Goal: Task Accomplishment & Management: Use online tool/utility

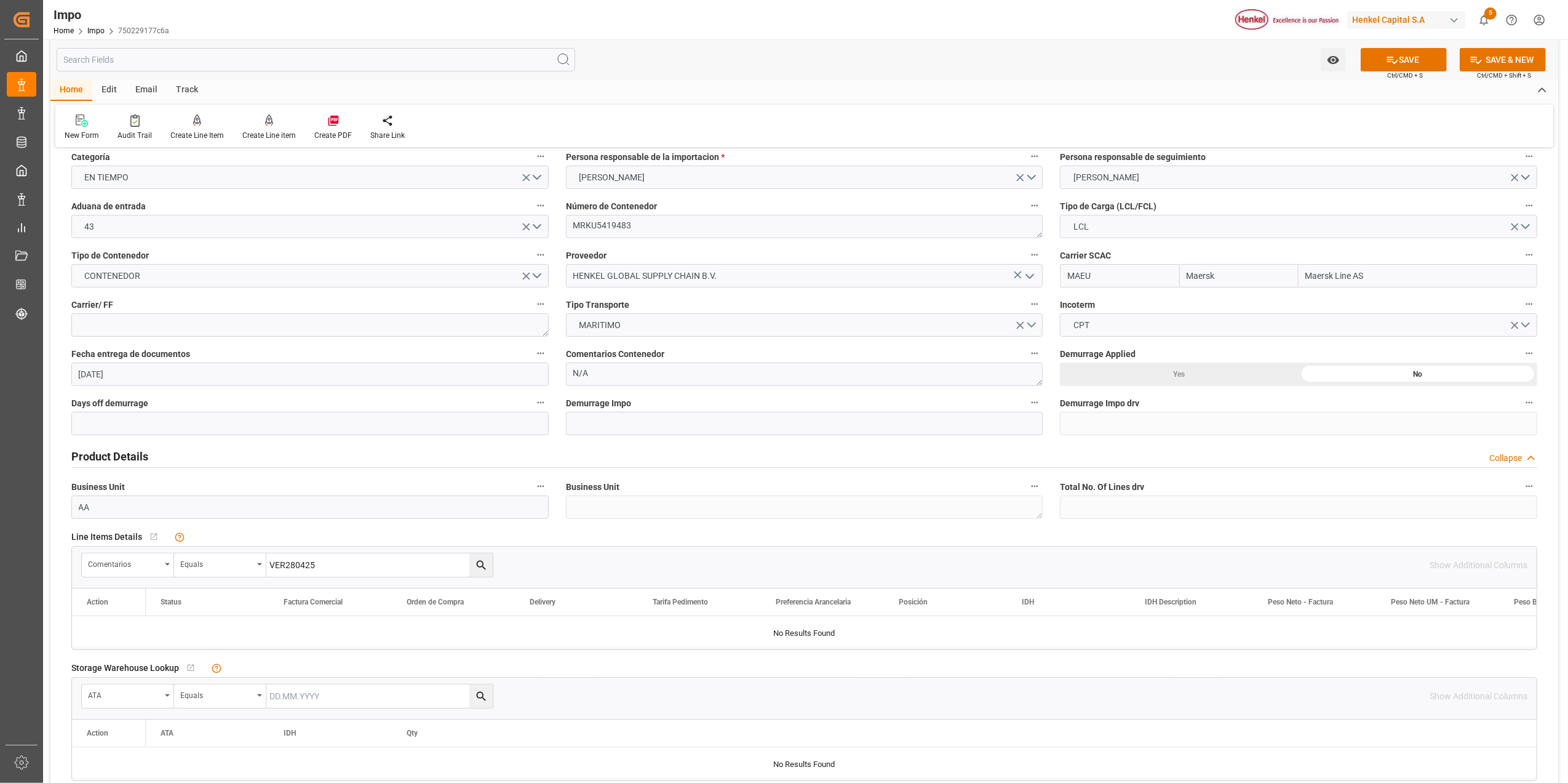
scroll to position [164, 0]
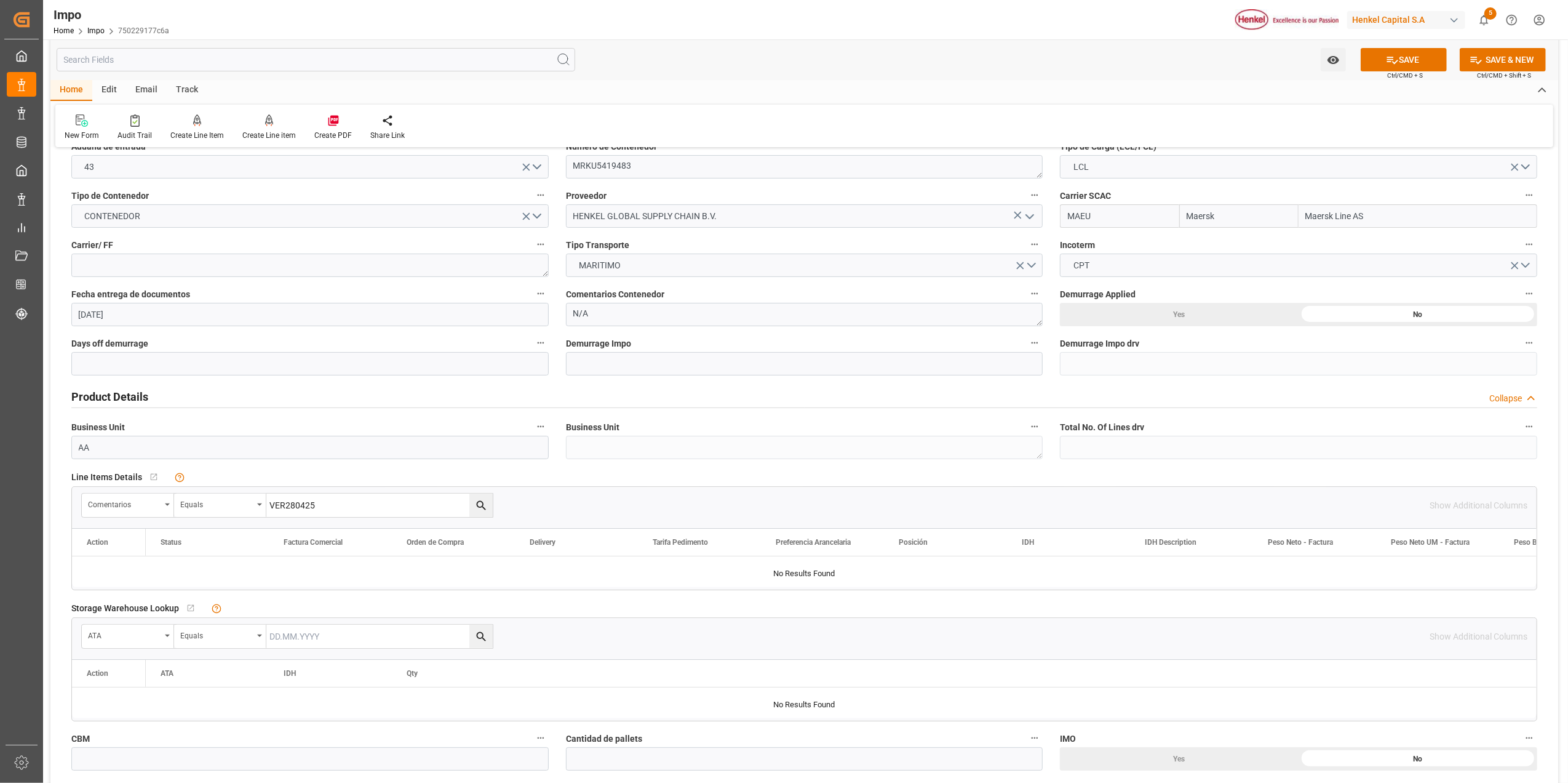
click at [487, 506] on icon "search button" at bounding box center [481, 505] width 13 height 13
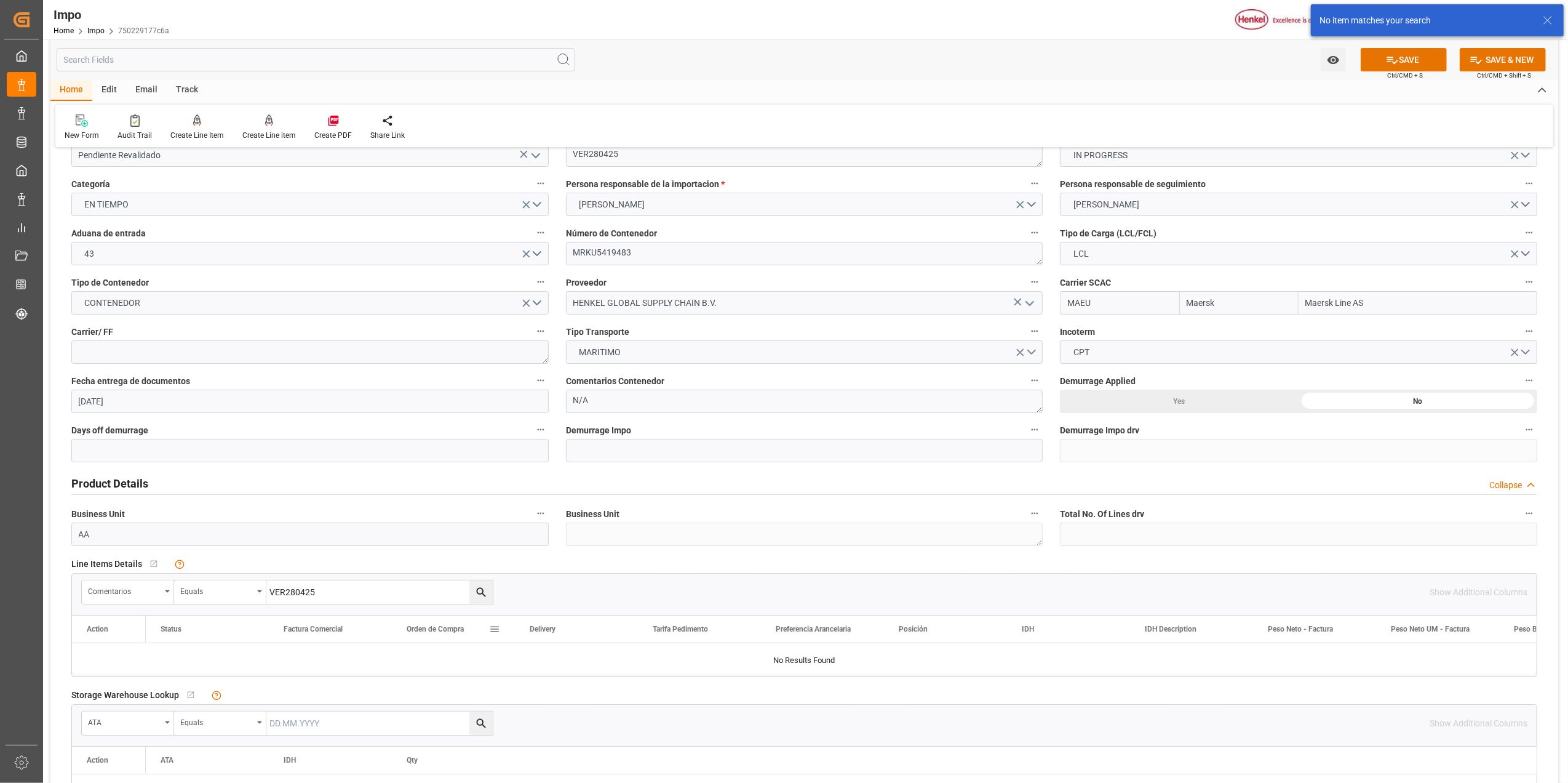
scroll to position [0, 0]
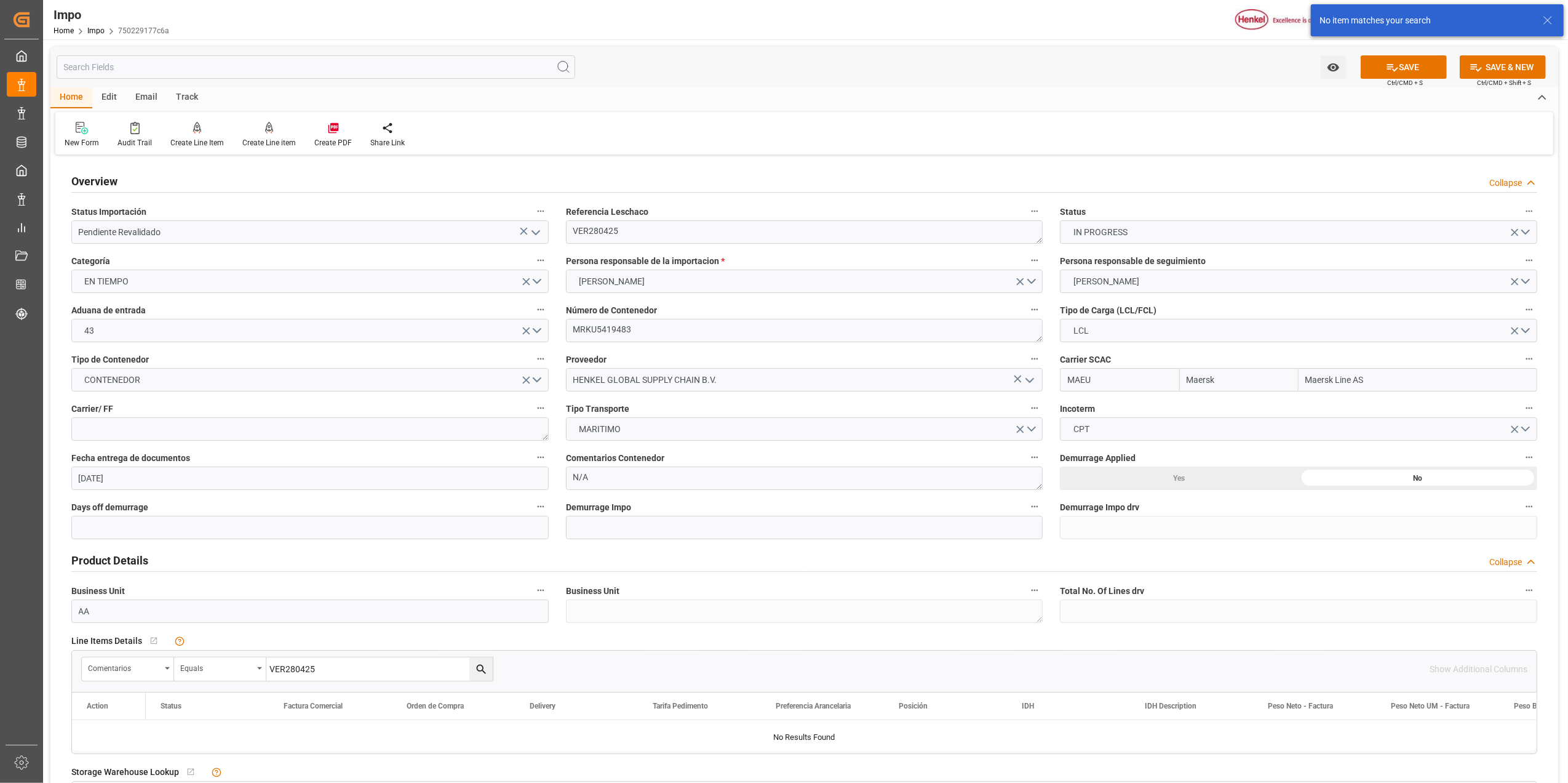
drag, startPoint x: 1391, startPoint y: 60, endPoint x: 1374, endPoint y: 80, distance: 26.2
click at [1387, 63] on icon at bounding box center [1392, 67] width 13 height 13
click at [1543, 22] on icon at bounding box center [1547, 20] width 15 height 15
click at [1420, 75] on button "SAVE" at bounding box center [1403, 67] width 86 height 24
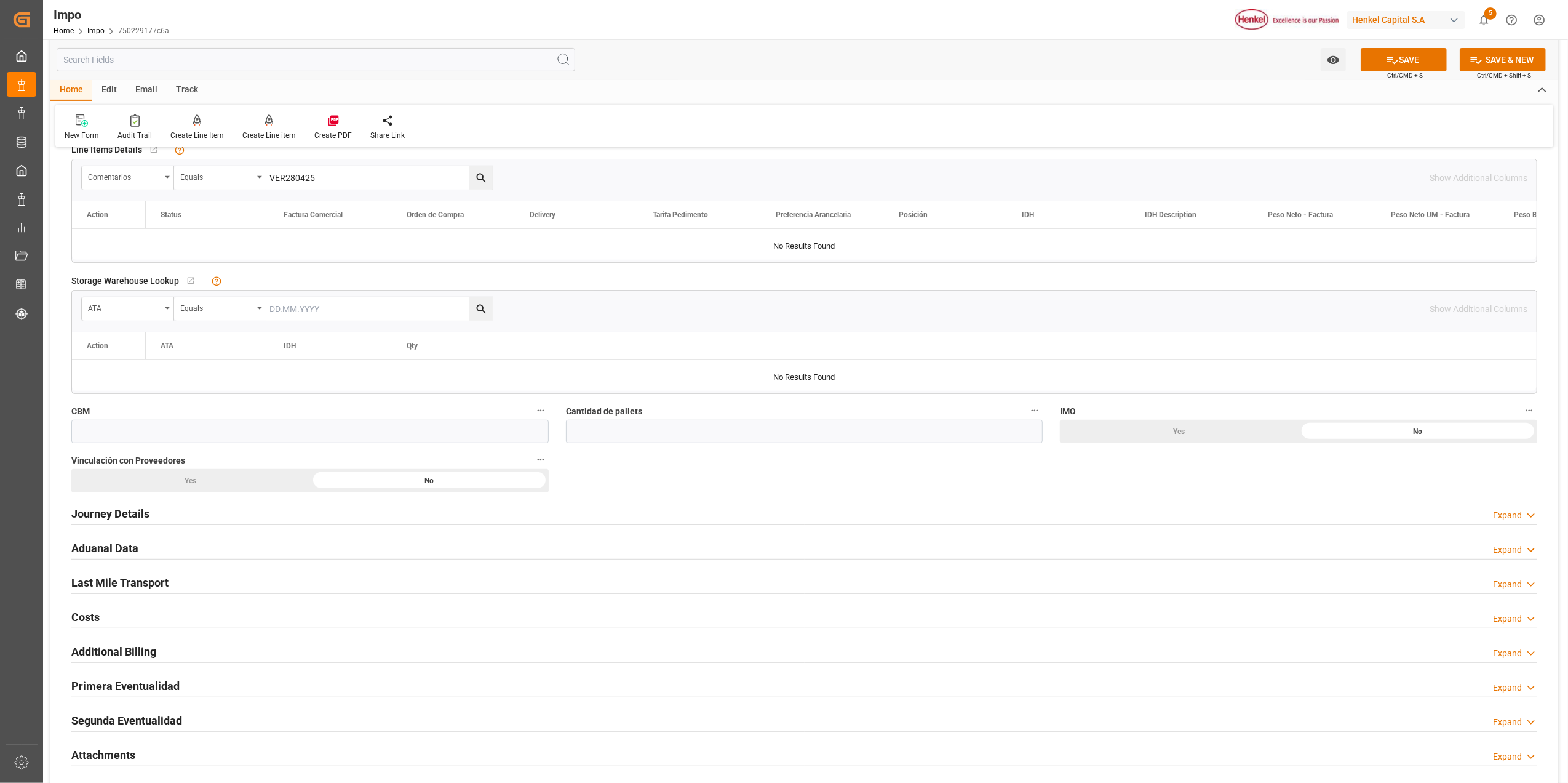
scroll to position [492, 0]
click at [92, 509] on h2 "Journey Details" at bounding box center [110, 512] width 78 height 17
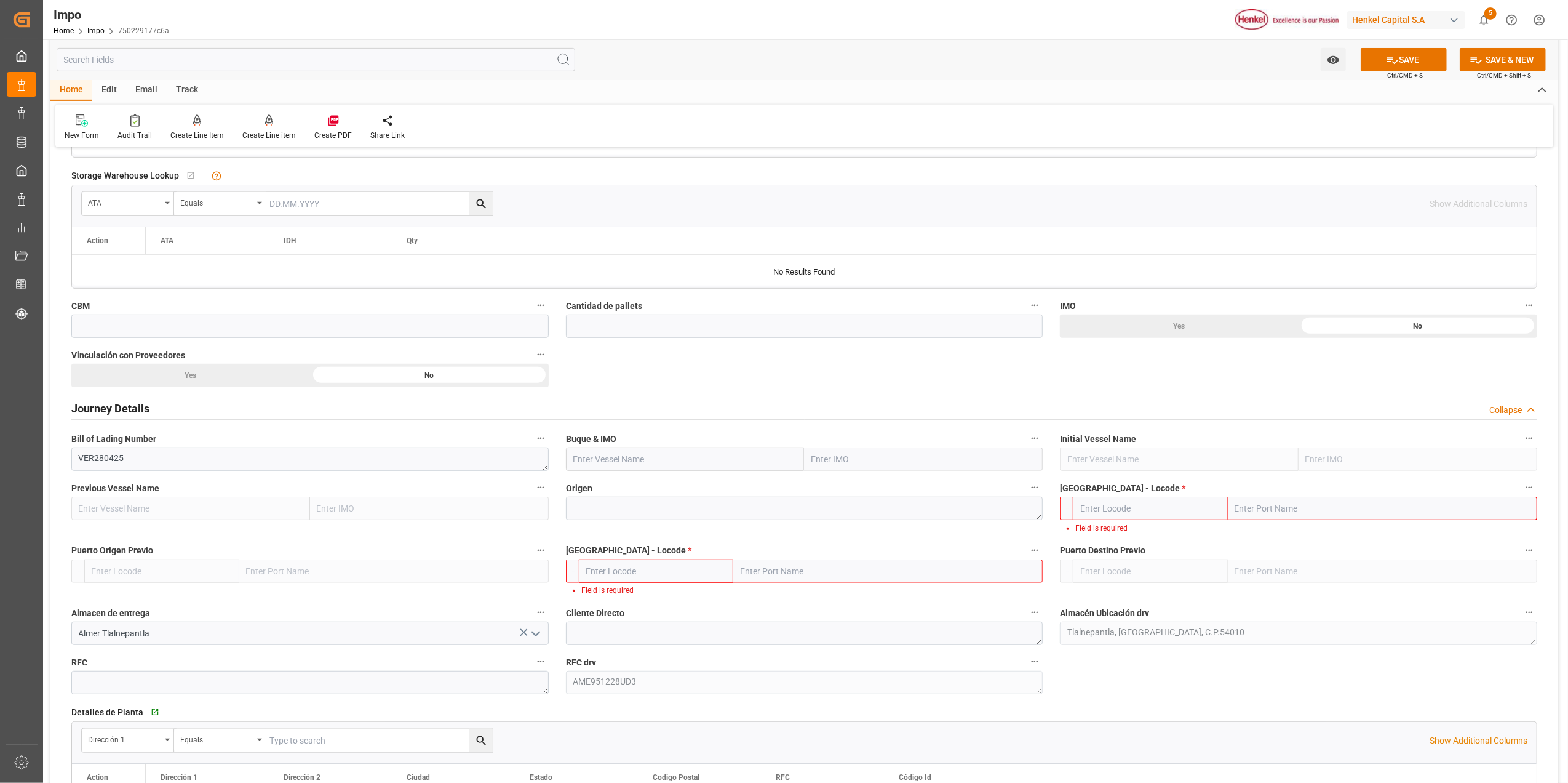
scroll to position [738, 0]
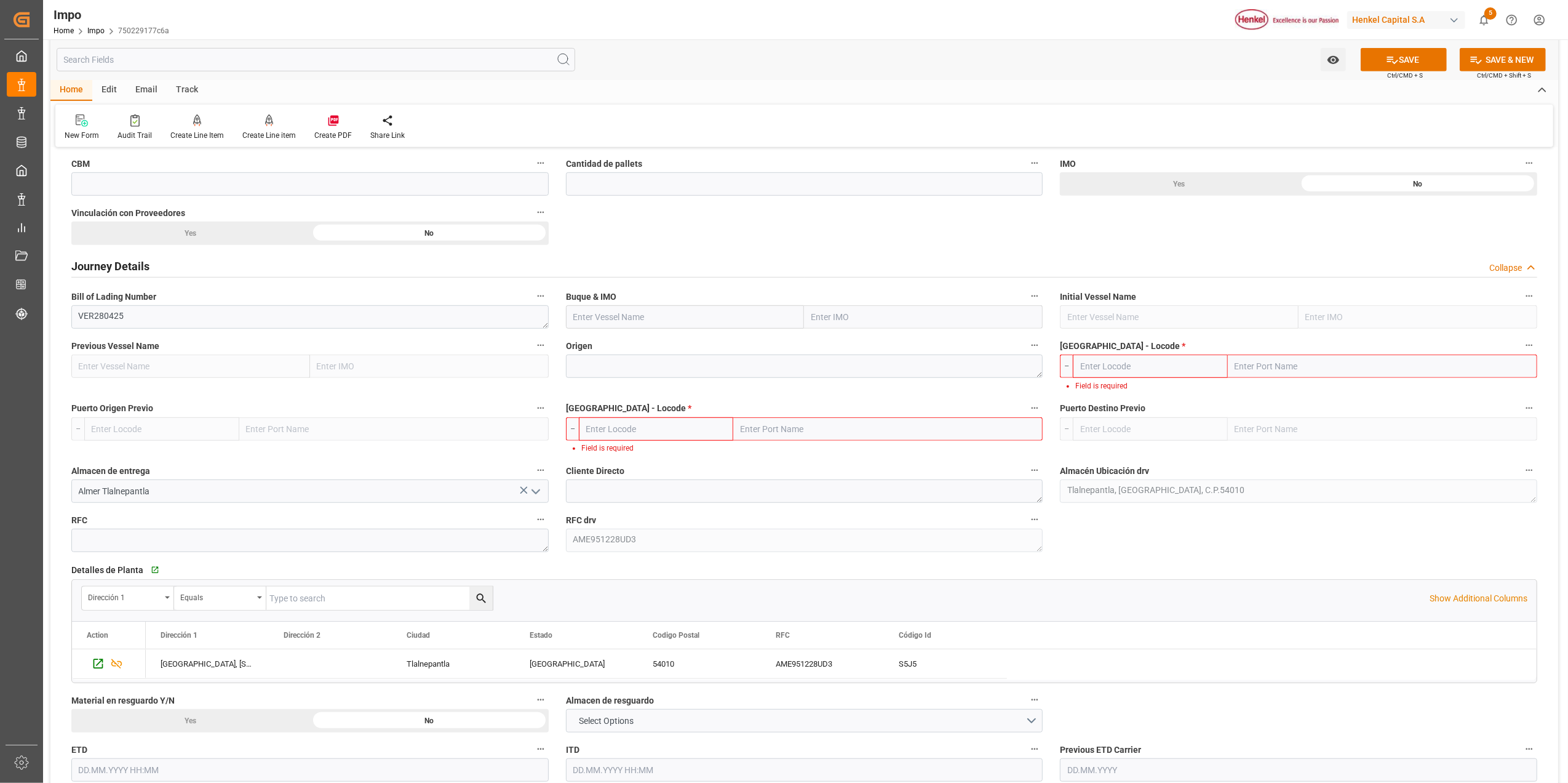
click at [684, 427] on input "text" at bounding box center [656, 429] width 155 height 24
click at [813, 433] on input "text" at bounding box center [887, 429] width 309 height 24
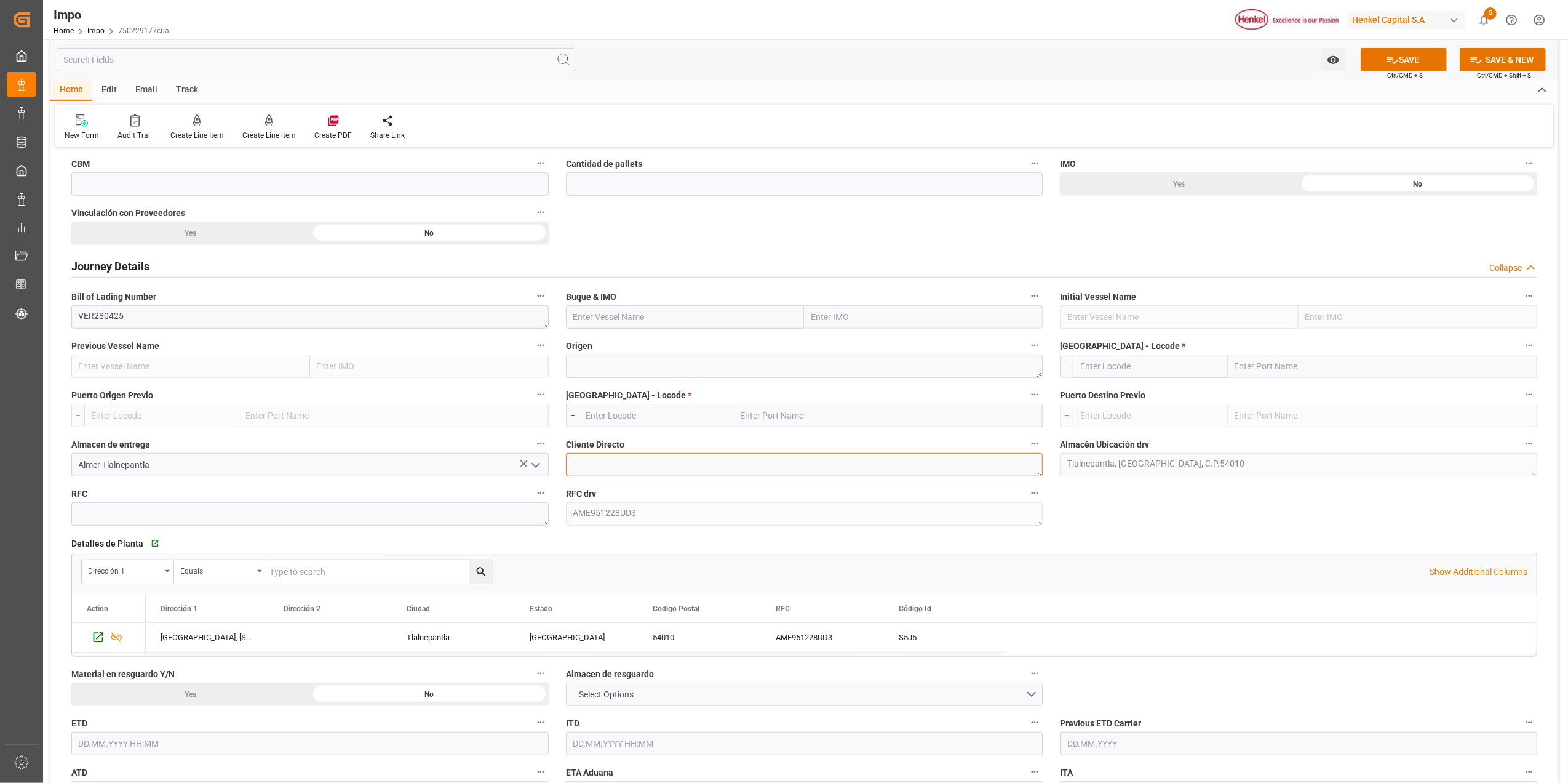
click at [705, 468] on textarea at bounding box center [805, 464] width 478 height 24
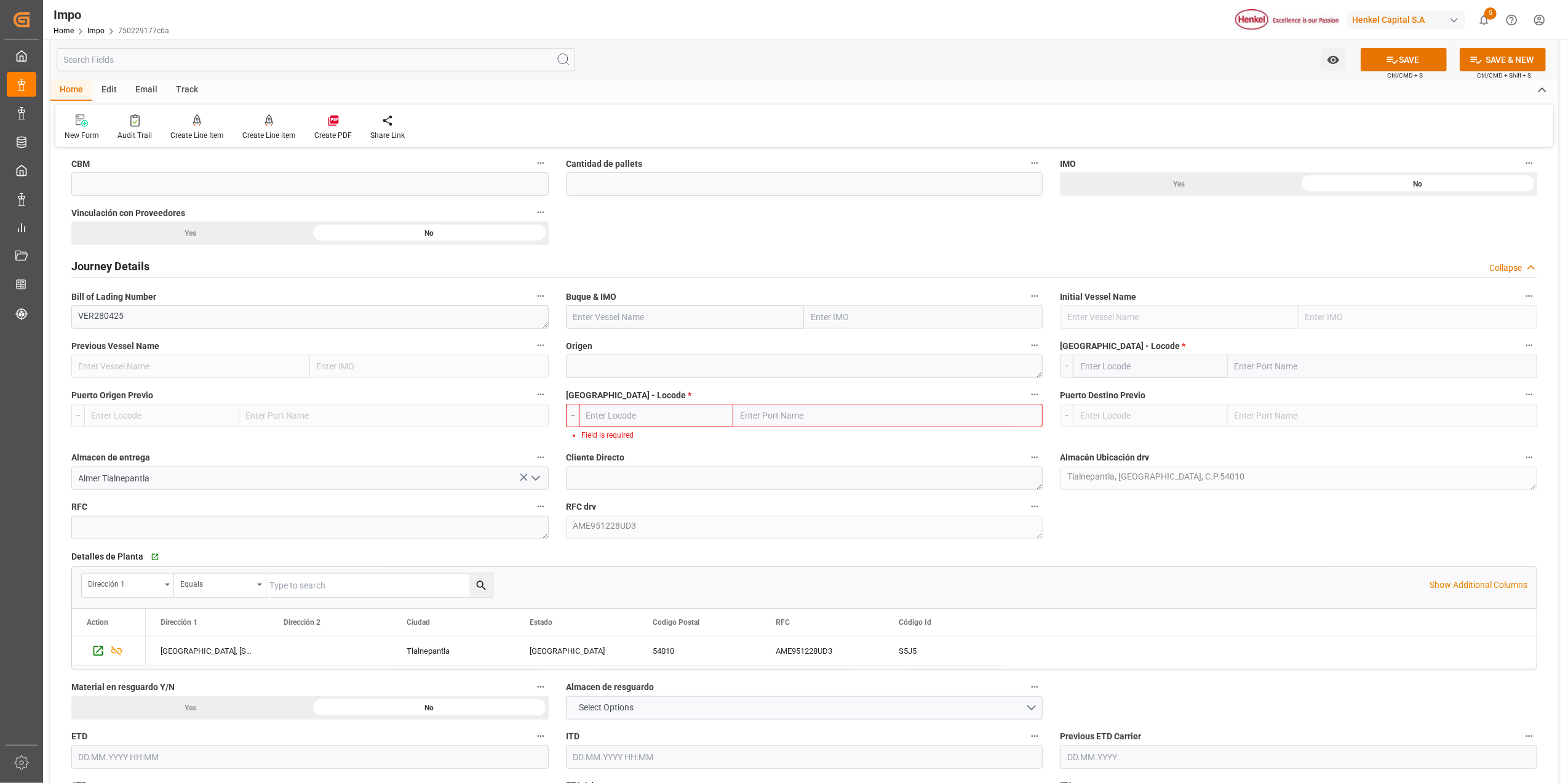
click at [1119, 367] on input "text" at bounding box center [1150, 366] width 155 height 24
click at [1278, 358] on input "text" at bounding box center [1382, 366] width 309 height 24
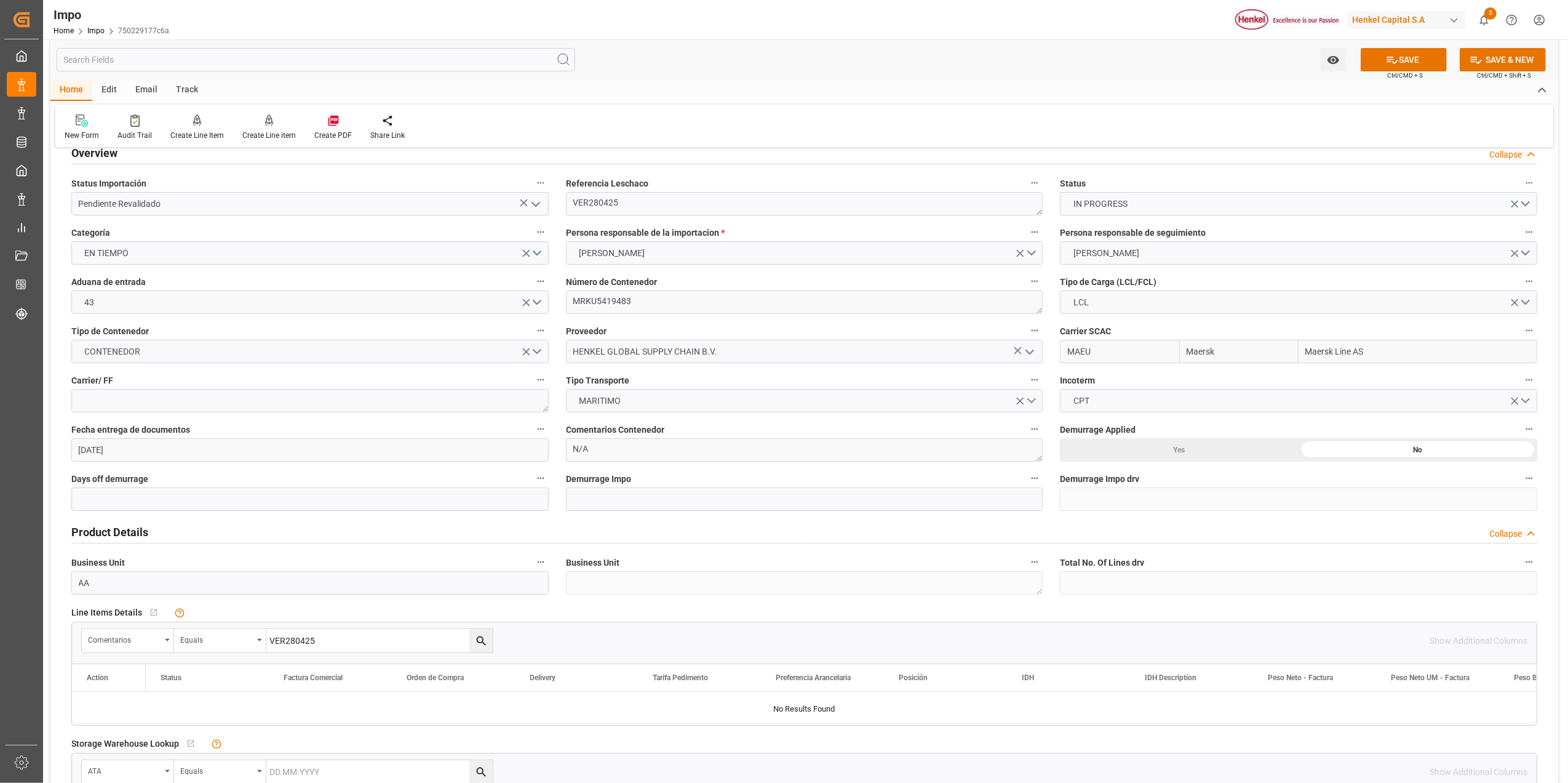
scroll to position [0, 0]
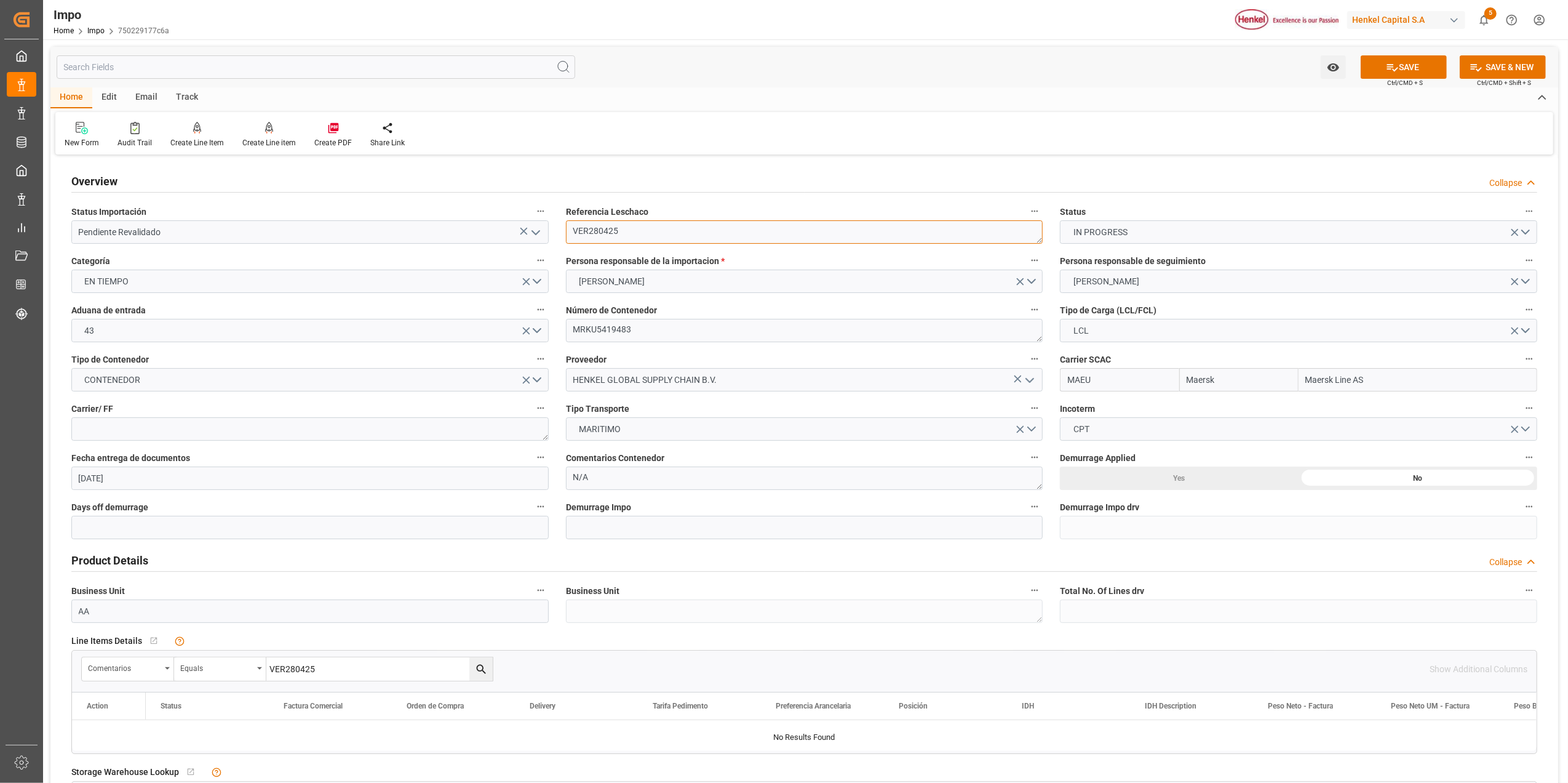
click at [593, 223] on textarea "VER280425" at bounding box center [805, 231] width 478 height 24
click at [586, 232] on textarea "VER280425" at bounding box center [805, 231] width 478 height 24
click at [1425, 61] on button "SAVE" at bounding box center [1403, 67] width 86 height 24
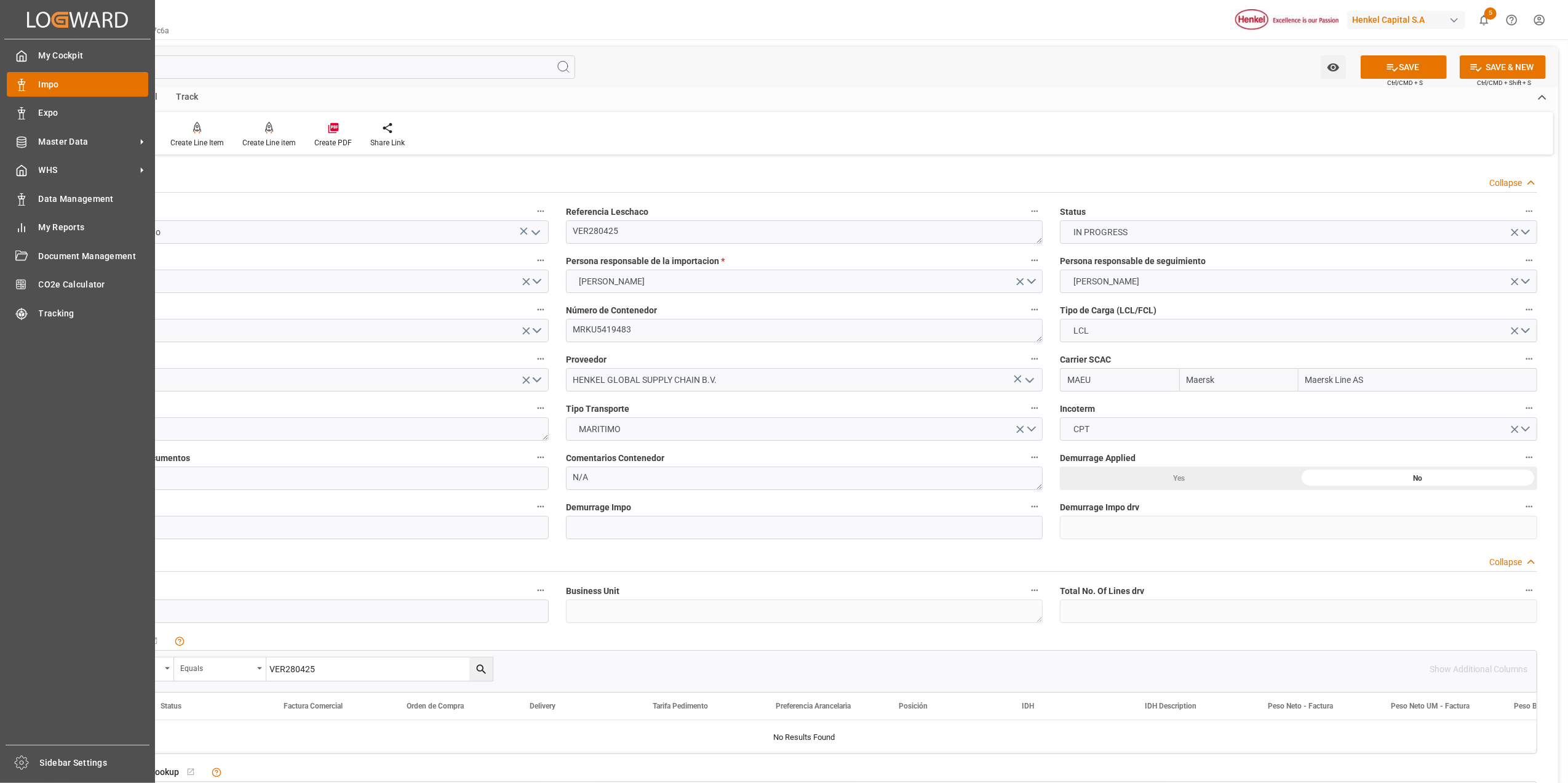
click at [31, 92] on div "Impo Impo" at bounding box center [77, 83] width 141 height 24
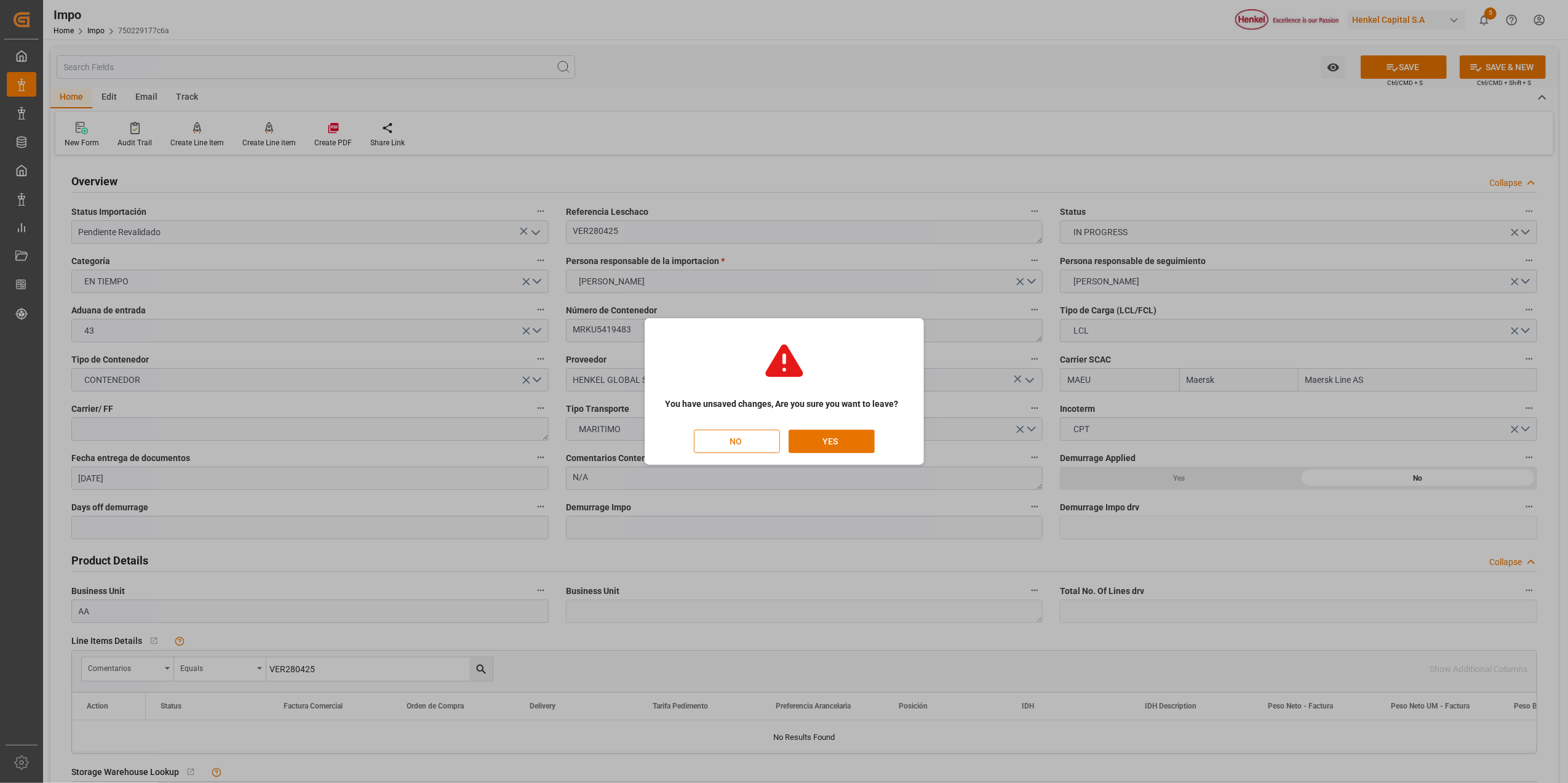
click at [758, 442] on button "NO" at bounding box center [737, 441] width 86 height 24
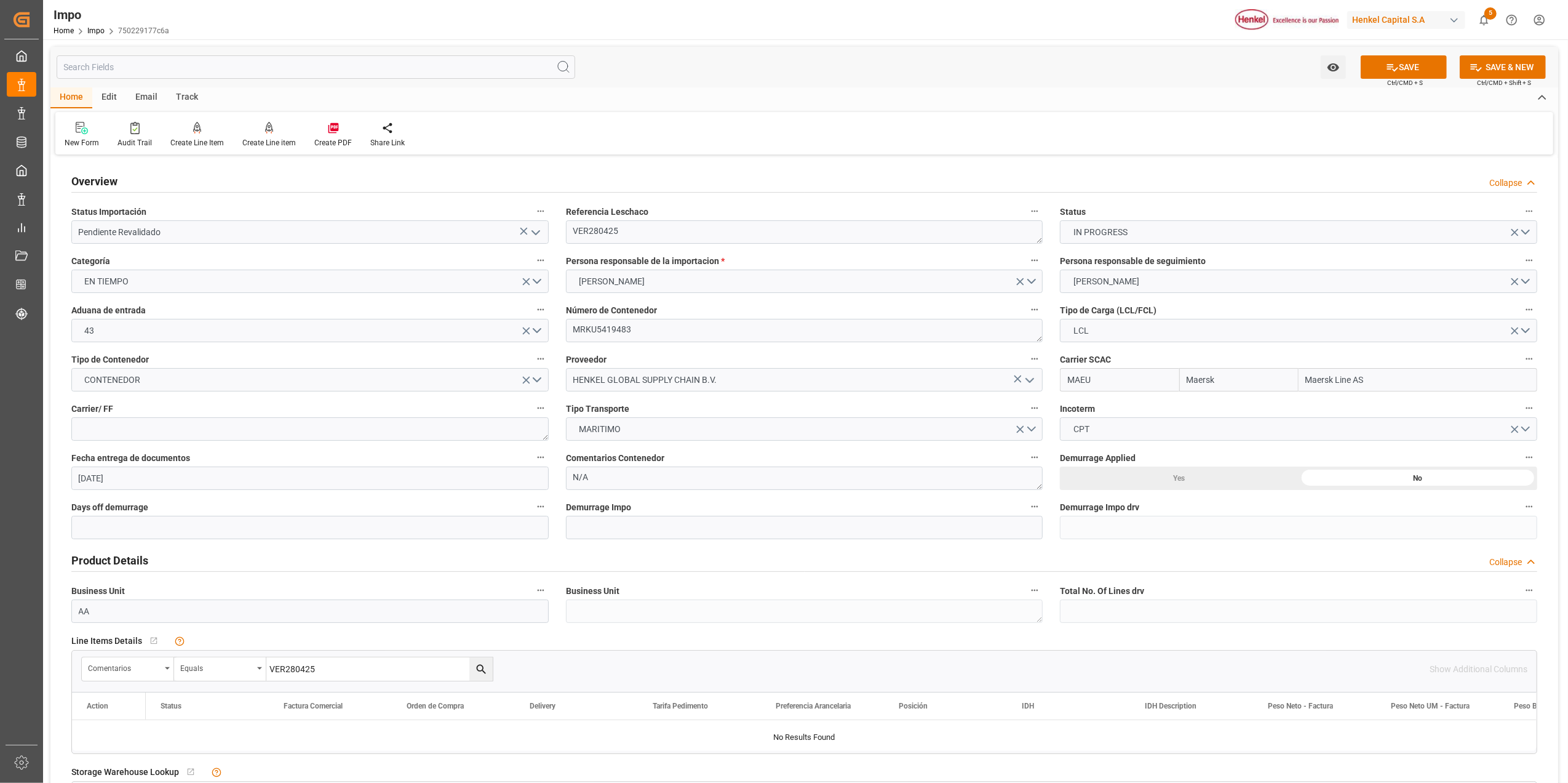
click at [1531, 13] on html "Created by potrace 1.15, written by [PERSON_NAME] [DATE]-[DATE] Created by potr…" at bounding box center [784, 391] width 1568 height 783
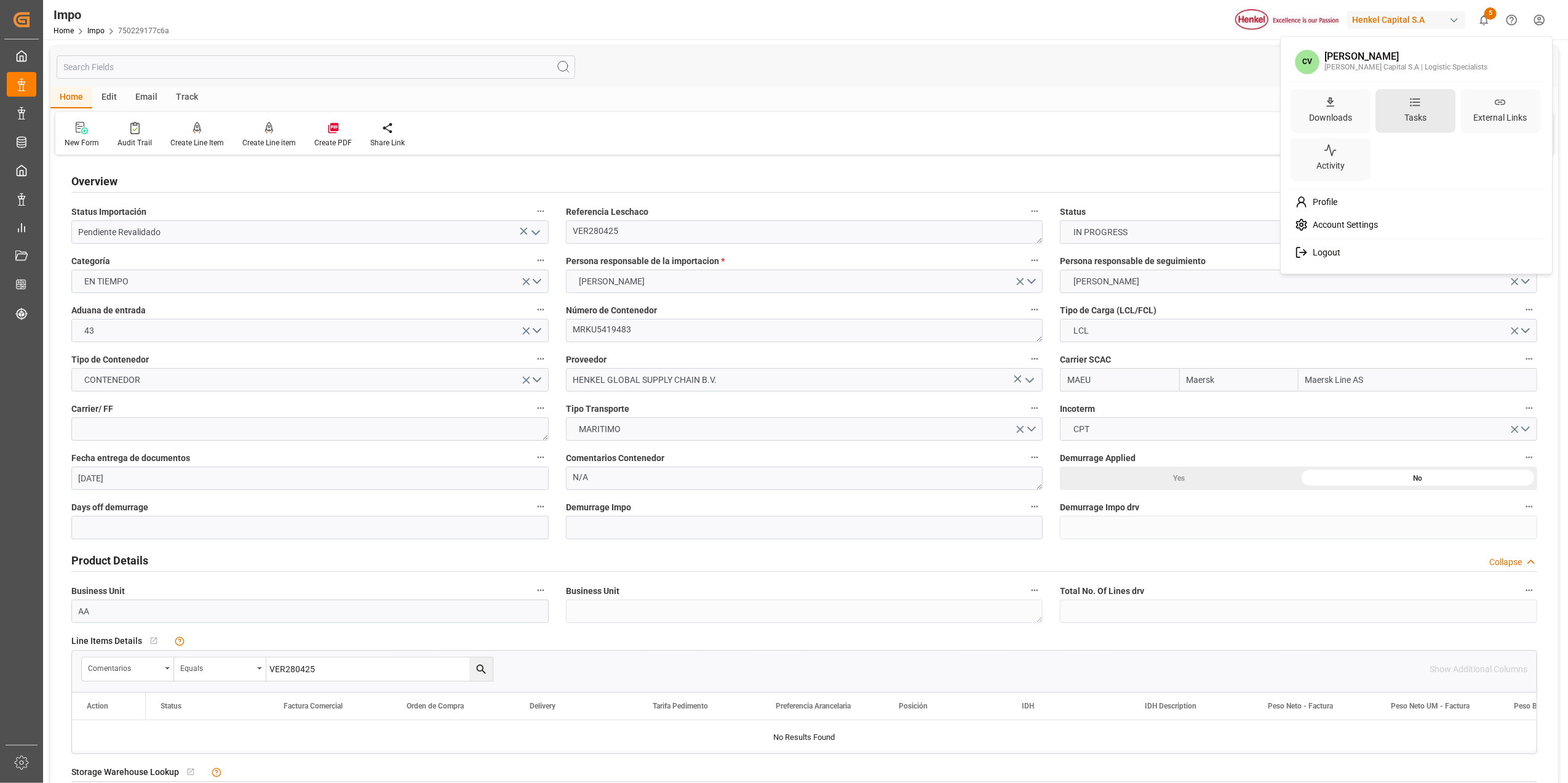
click at [1411, 106] on icon at bounding box center [1415, 102] width 13 height 13
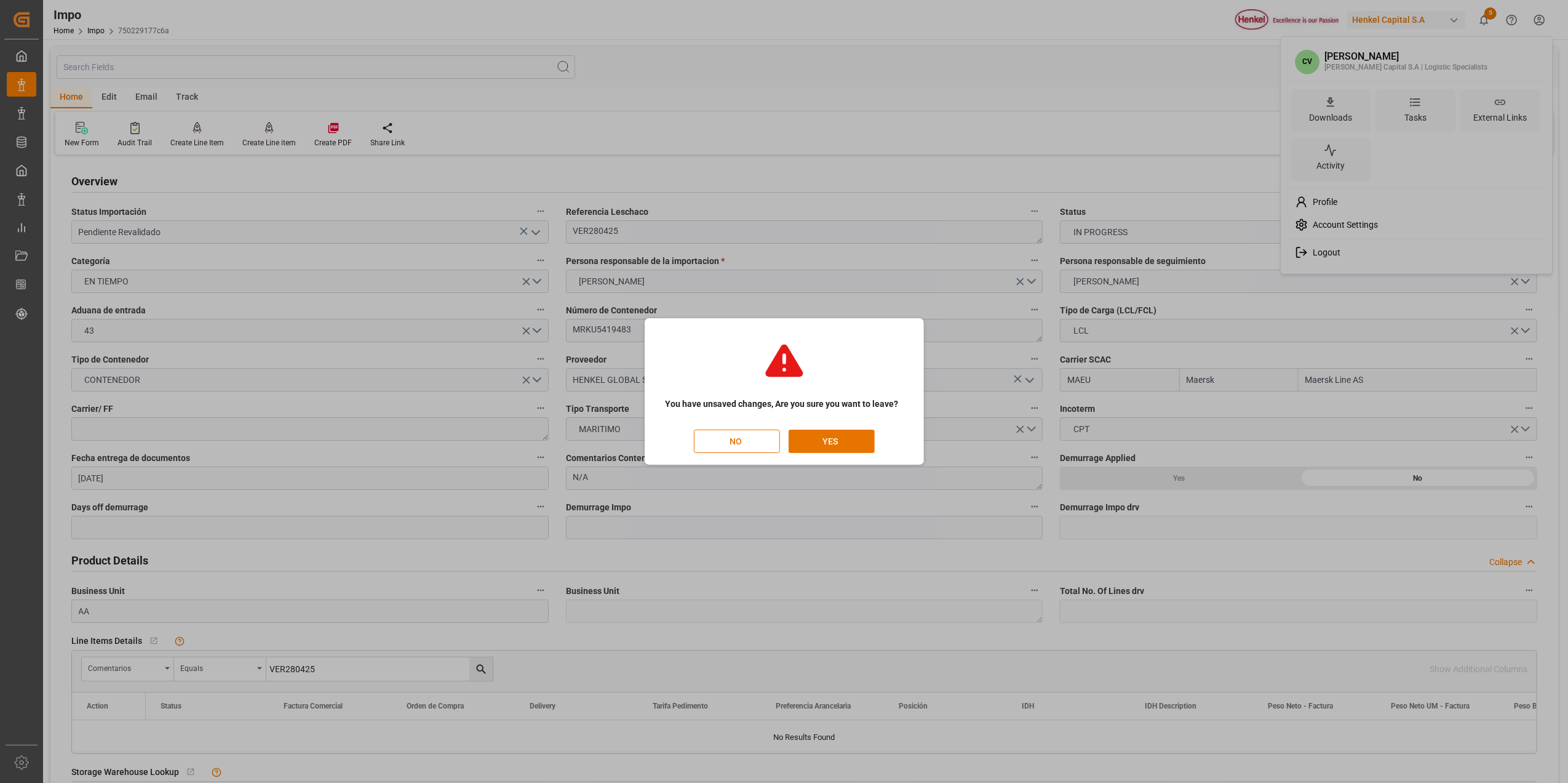
click at [766, 441] on html "Created by potrace 1.15, written by [PERSON_NAME] [DATE]-[DATE] Created by potr…" at bounding box center [784, 391] width 1568 height 783
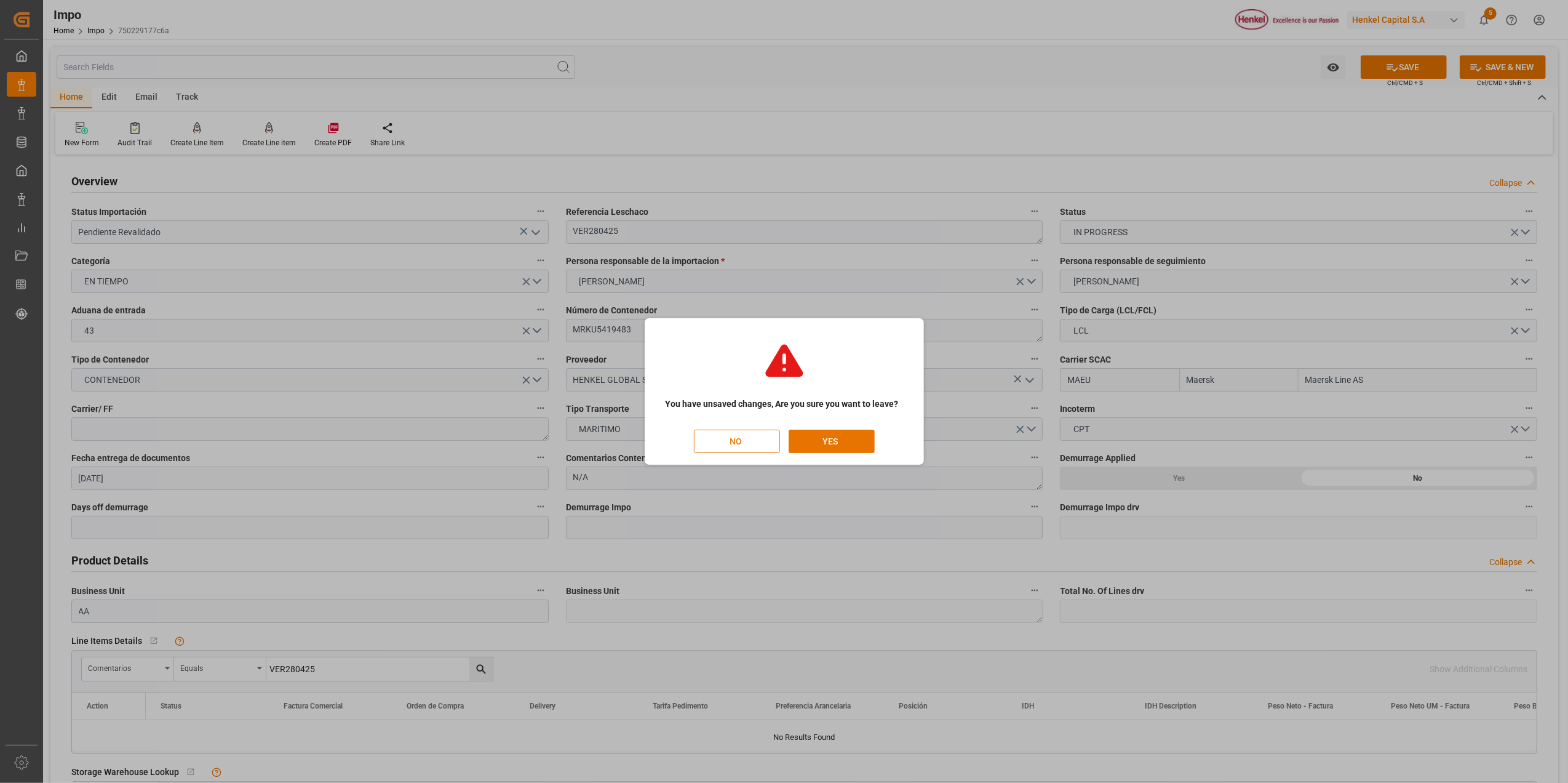
click at [744, 434] on button "NO" at bounding box center [737, 441] width 86 height 24
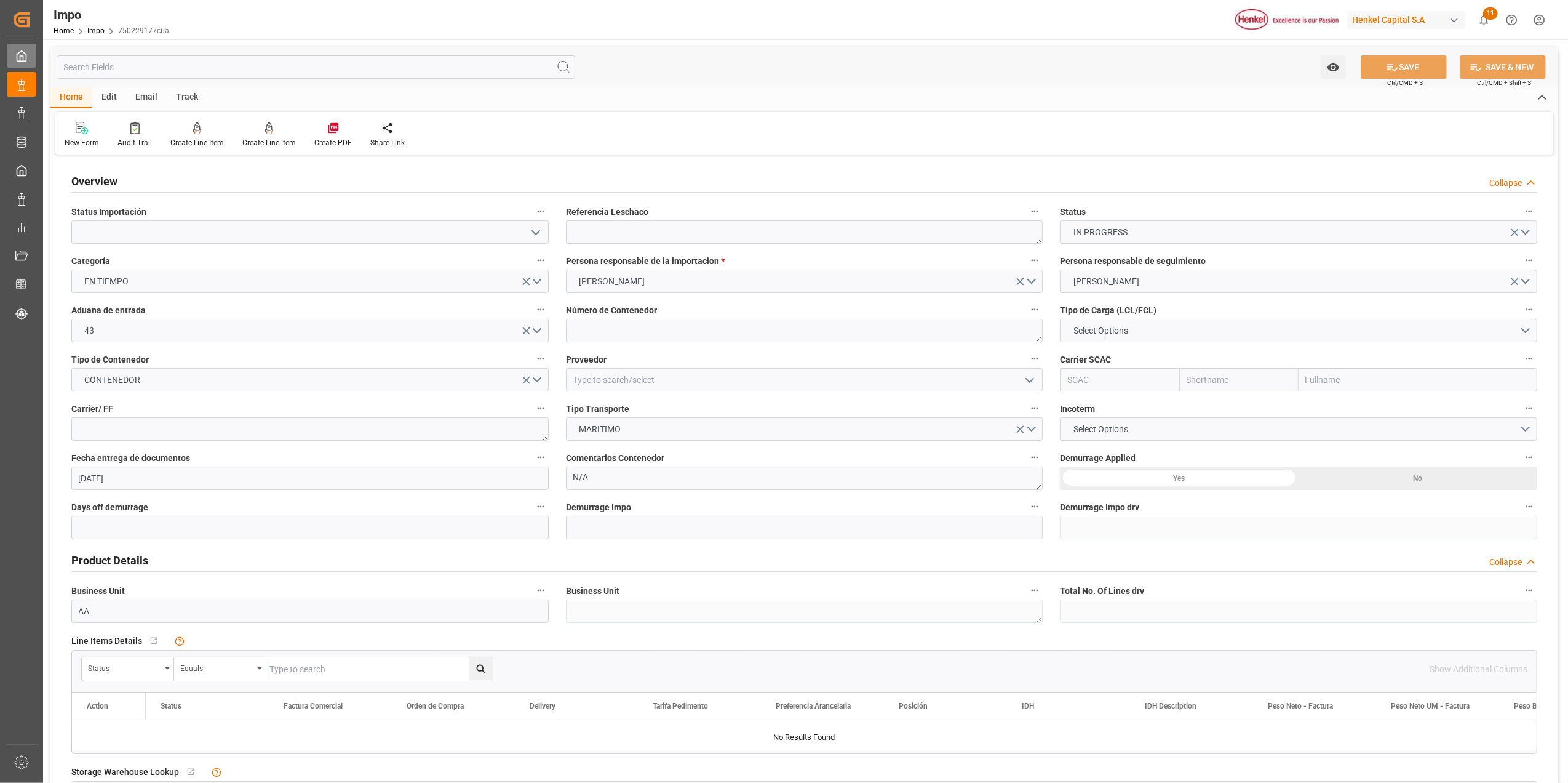
type input "[DATE]"
click at [1529, 20] on html "Created by potrace 1.15, written by Peter Selinger 2001-2017 Created by potrace…" at bounding box center [784, 391] width 1568 height 783
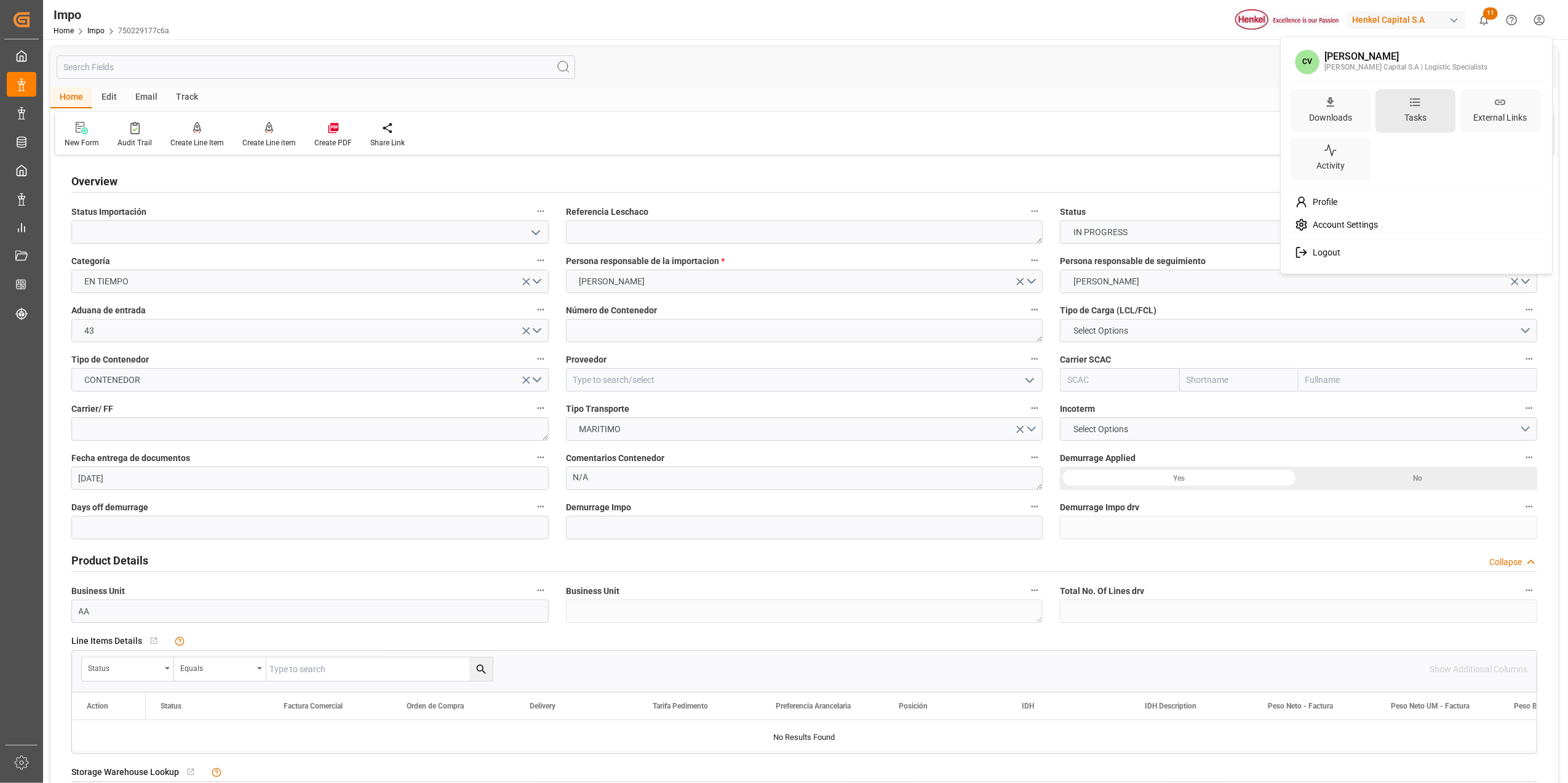
click at [1430, 125] on div "Tasks" at bounding box center [1415, 110] width 80 height 44
